Goal: Information Seeking & Learning: Learn about a topic

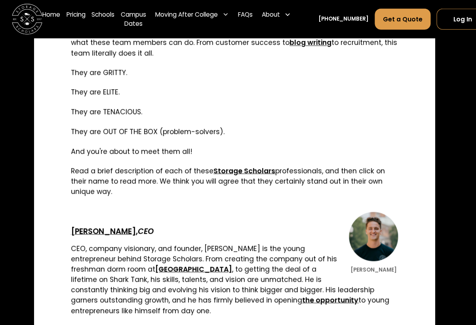
scroll to position [652, 4]
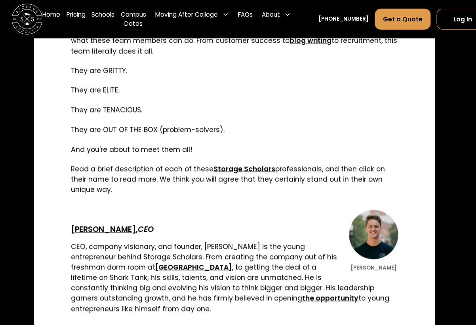
click at [94, 230] on strong "[PERSON_NAME]" at bounding box center [103, 229] width 65 height 11
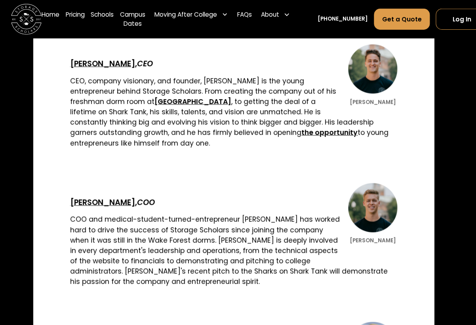
scroll to position [745, 4]
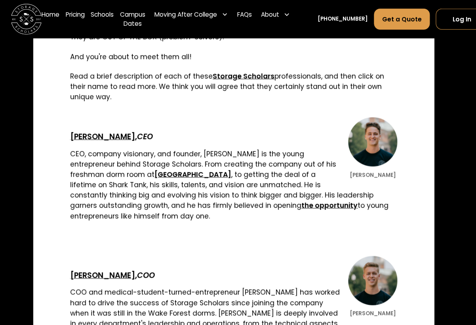
click at [104, 276] on strong "[PERSON_NAME]" at bounding box center [102, 275] width 65 height 11
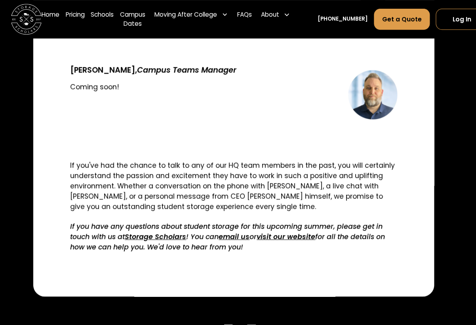
scroll to position [1994, 4]
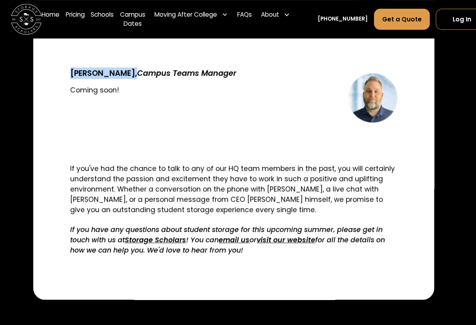
drag, startPoint x: 71, startPoint y: 62, endPoint x: 124, endPoint y: 65, distance: 53.2
click at [124, 68] on strong "Eric Witteborg," at bounding box center [103, 73] width 67 height 11
copy strong "Eric Witteborg"
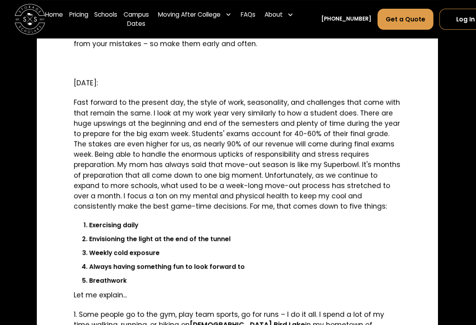
scroll to position [905, 1]
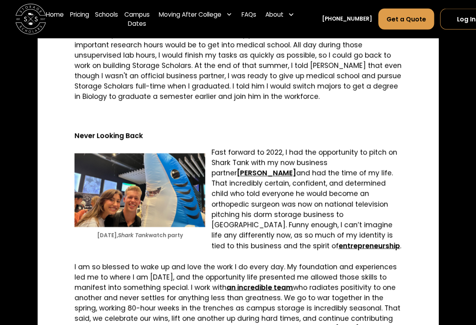
scroll to position [1476, 0]
